Goal: Navigation & Orientation: Find specific page/section

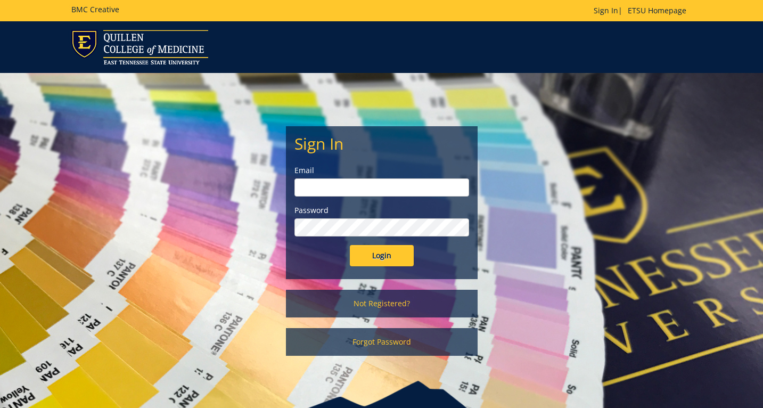
type input "[EMAIL_ADDRESS][DOMAIN_NAME]"
click at [370, 258] on input "Login" at bounding box center [382, 255] width 64 height 21
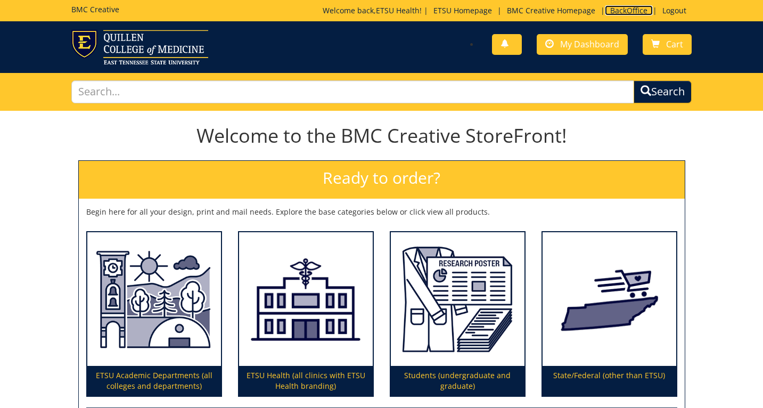
click at [629, 6] on link "BackOffice" at bounding box center [629, 10] width 48 height 10
